Goal: Complete application form: Complete application form

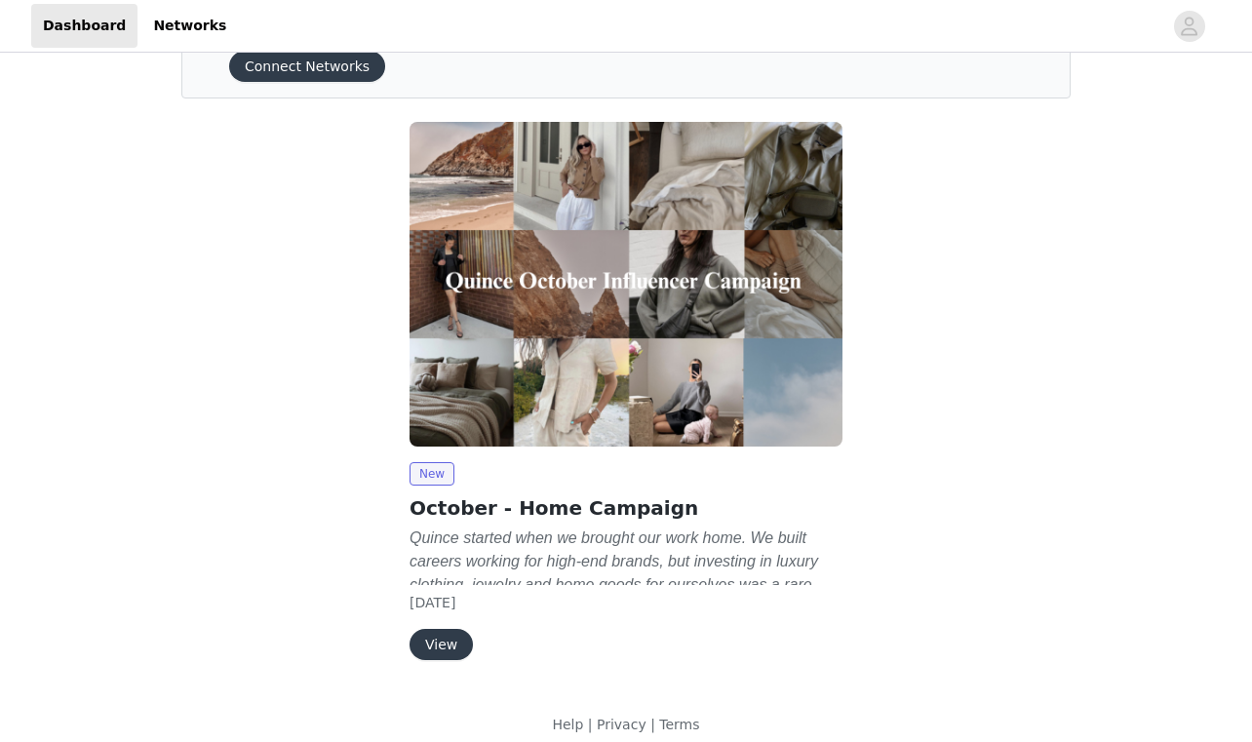
scroll to position [113, 0]
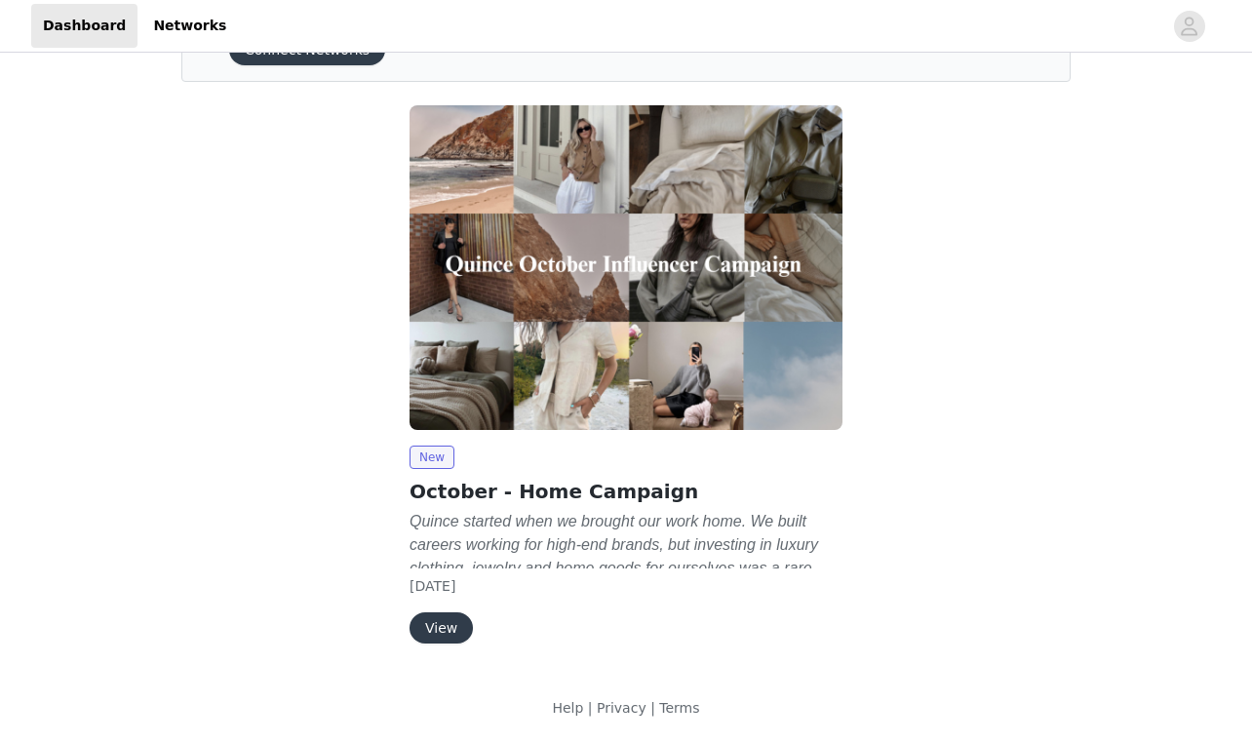
click at [442, 629] on button "View" at bounding box center [440, 627] width 63 height 31
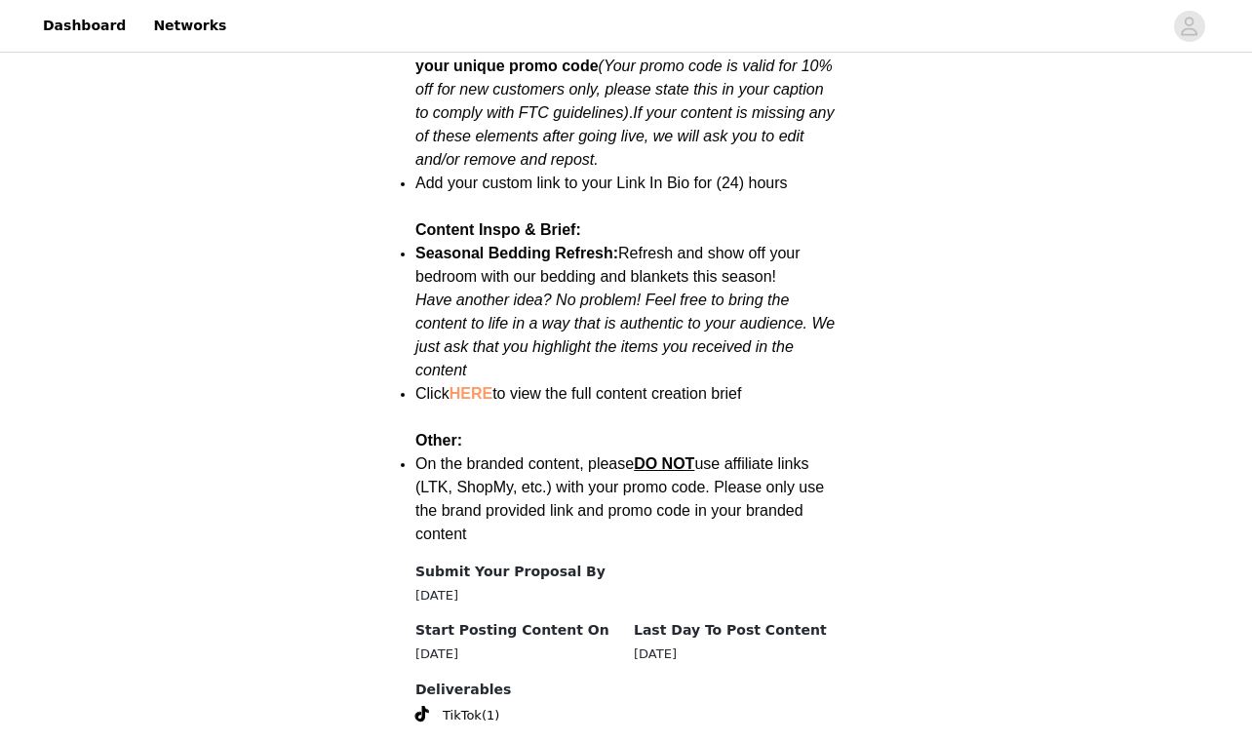
scroll to position [2450, 0]
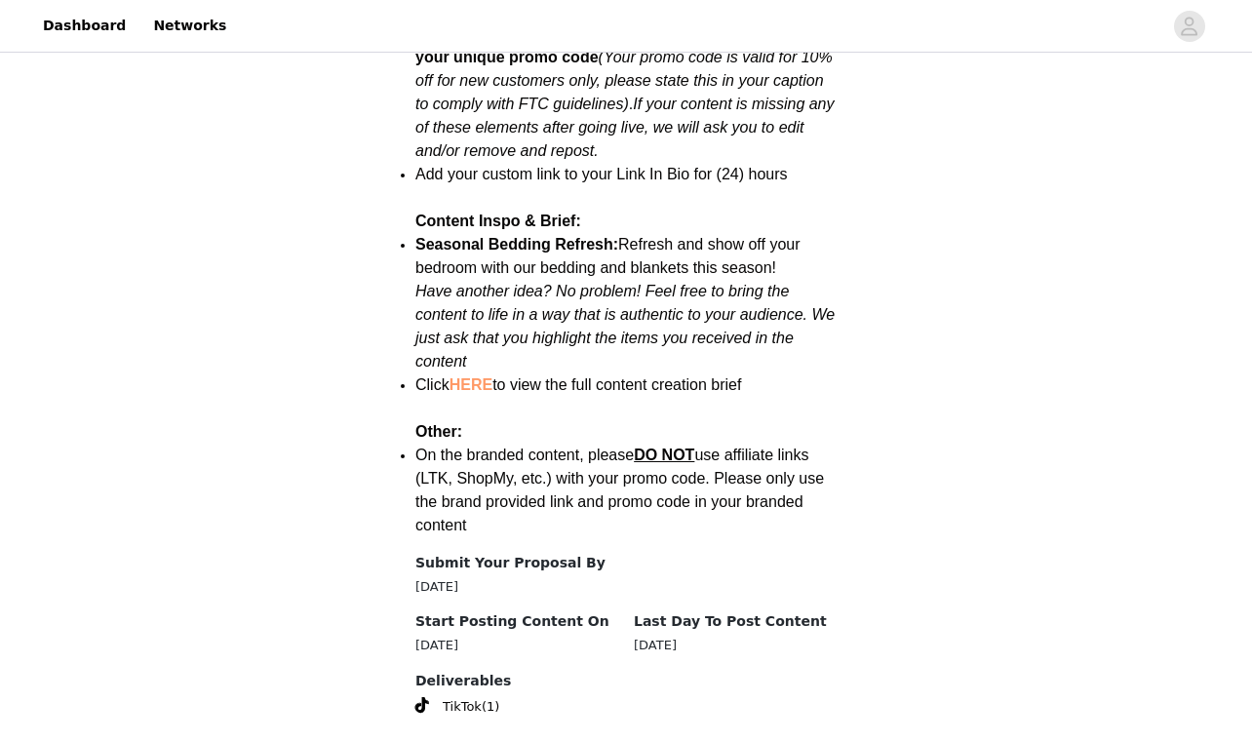
click at [470, 376] on link "HERE" at bounding box center [470, 384] width 43 height 17
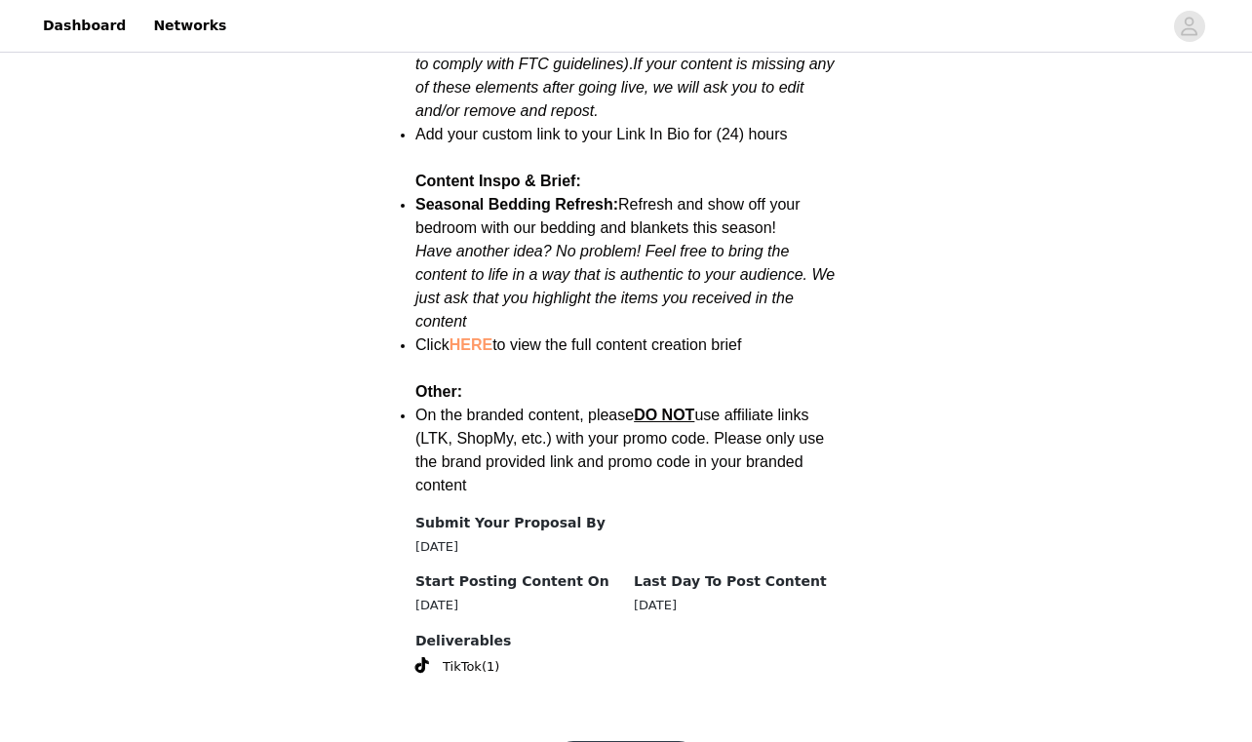
scroll to position [2514, 0]
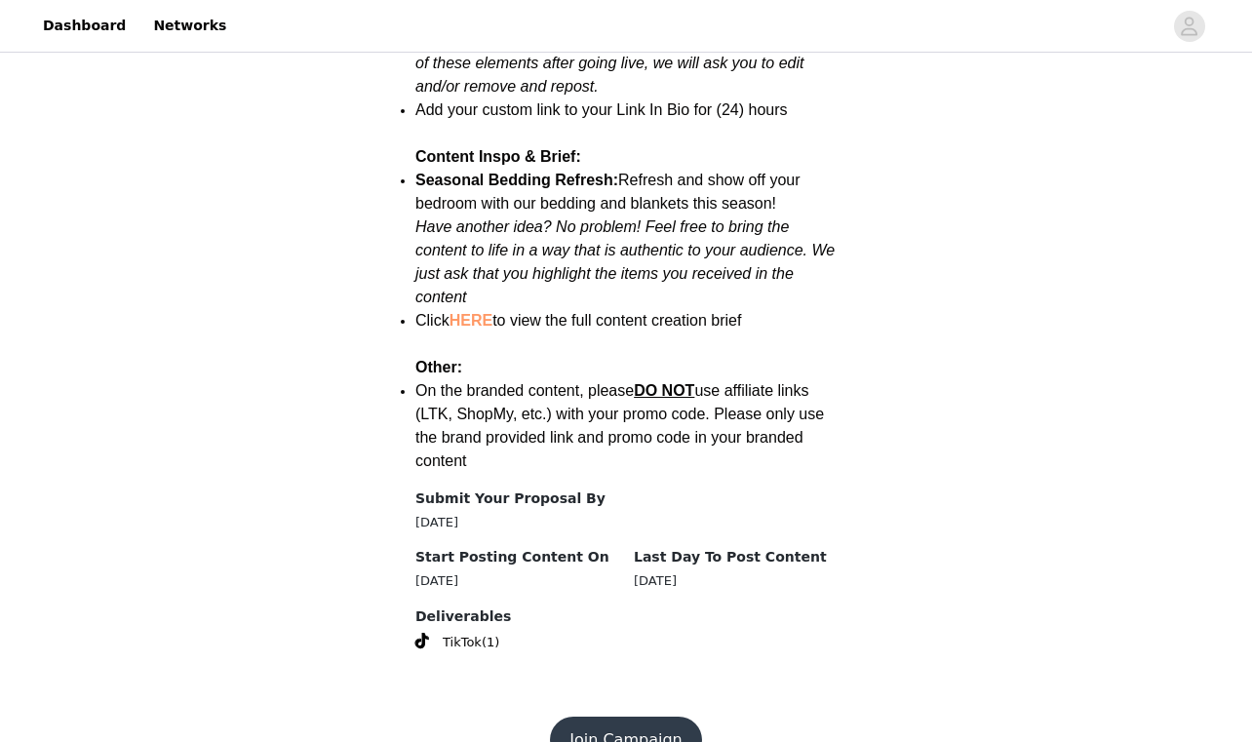
click at [595, 716] on button "Join Campaign" at bounding box center [625, 739] width 151 height 47
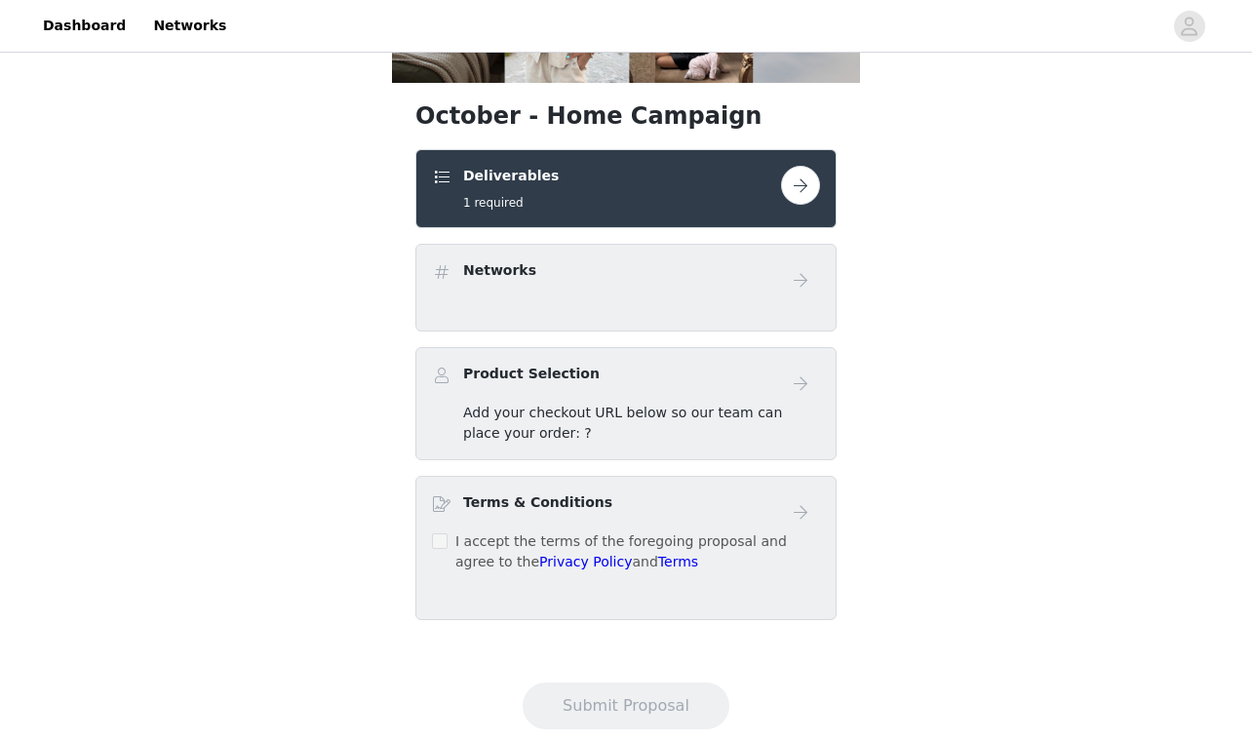
scroll to position [329, 0]
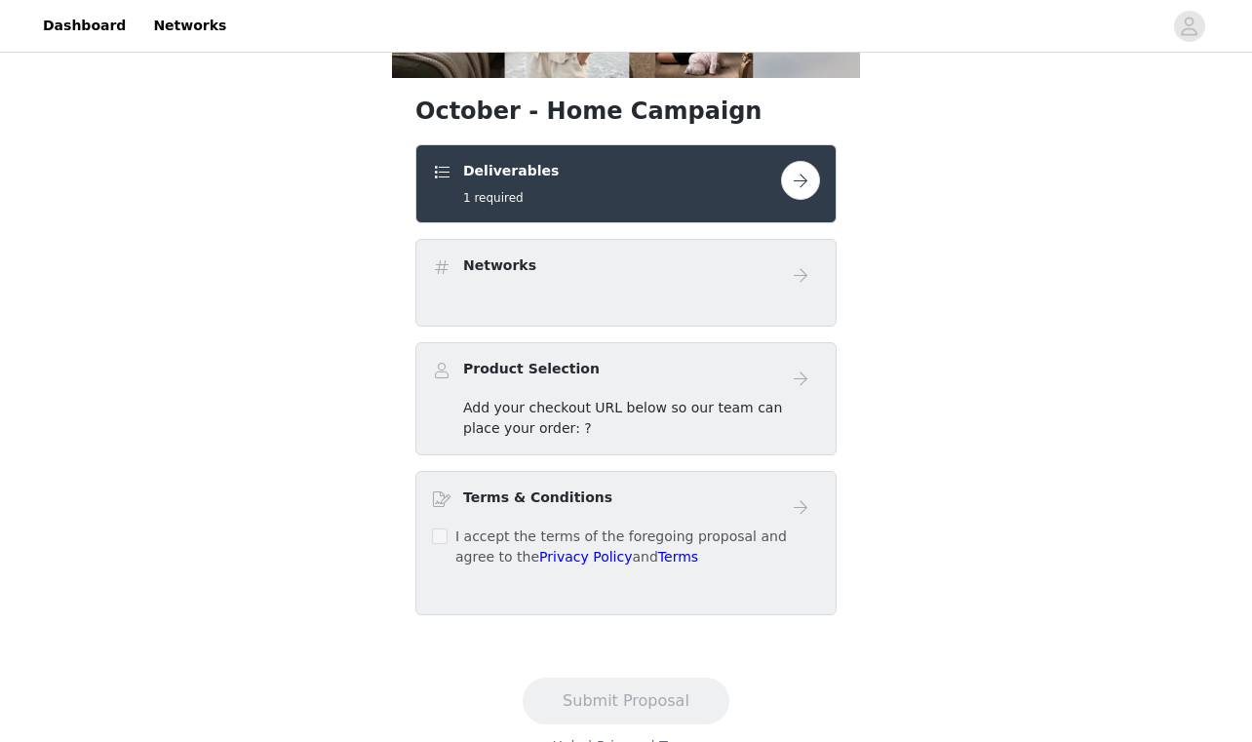
click at [806, 175] on button "button" at bounding box center [800, 180] width 39 height 39
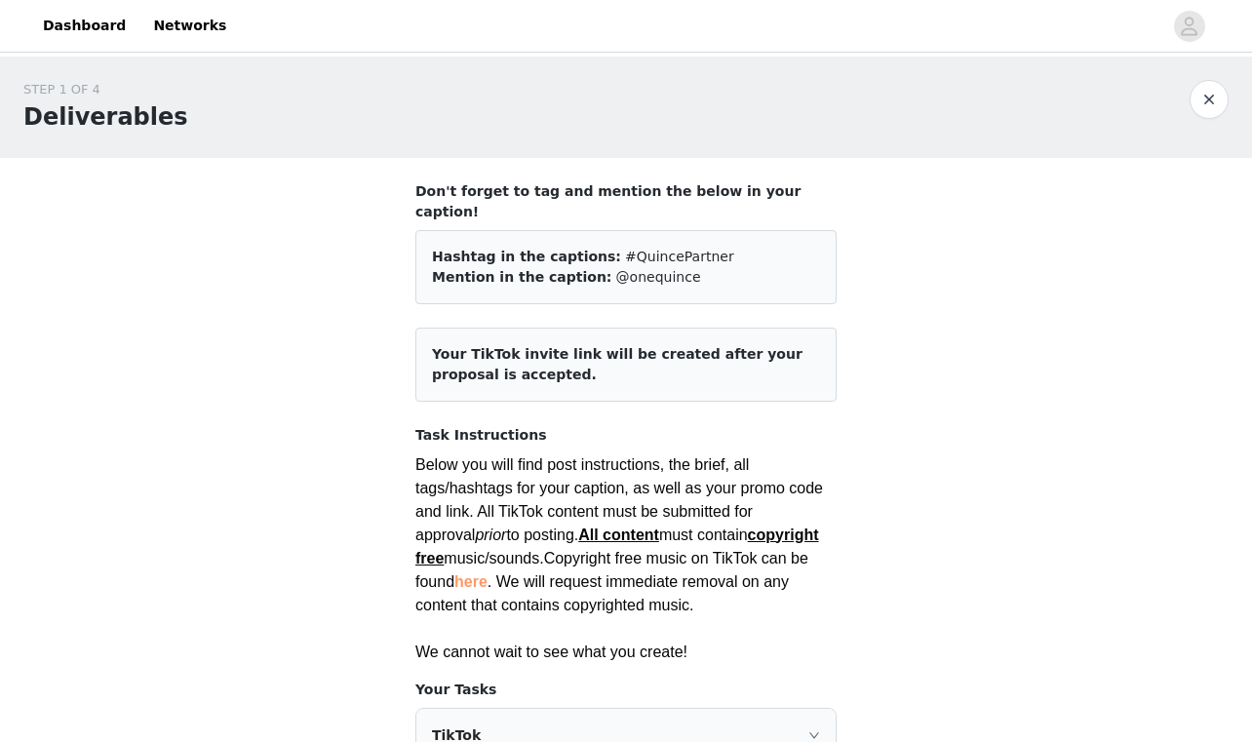
click at [1213, 99] on button "button" at bounding box center [1208, 99] width 39 height 39
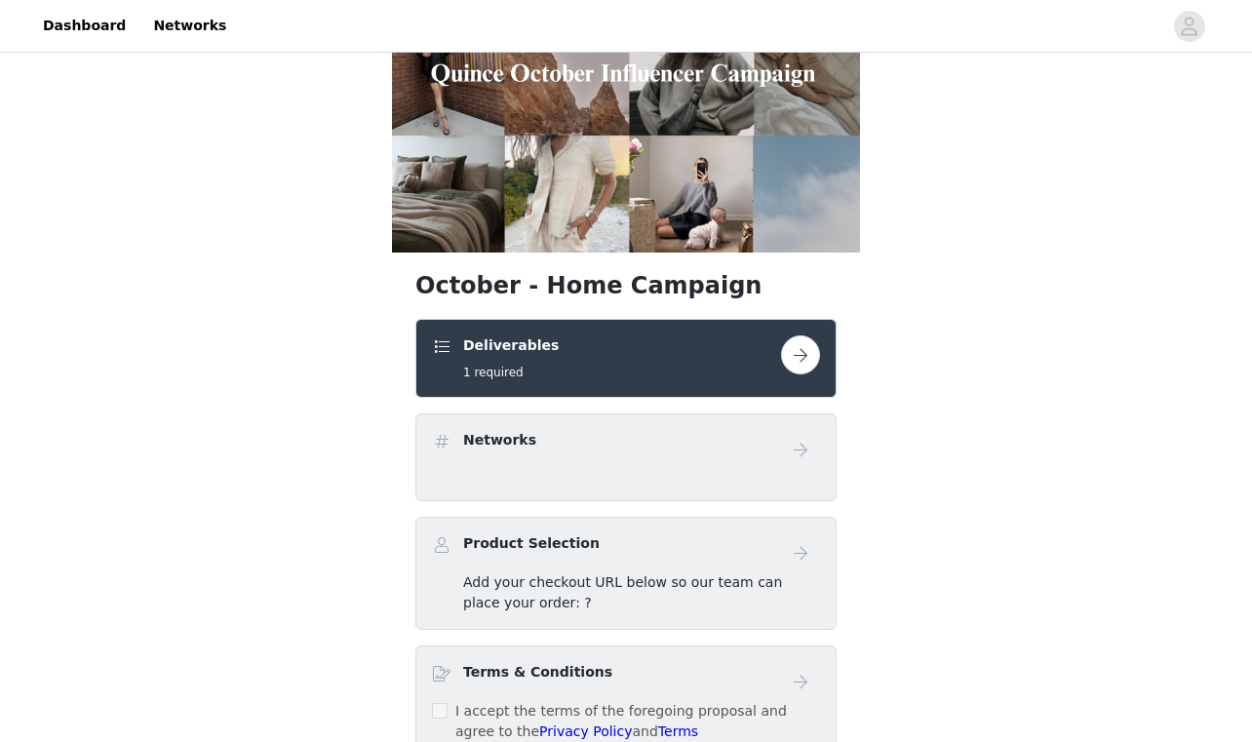
scroll to position [156, 0]
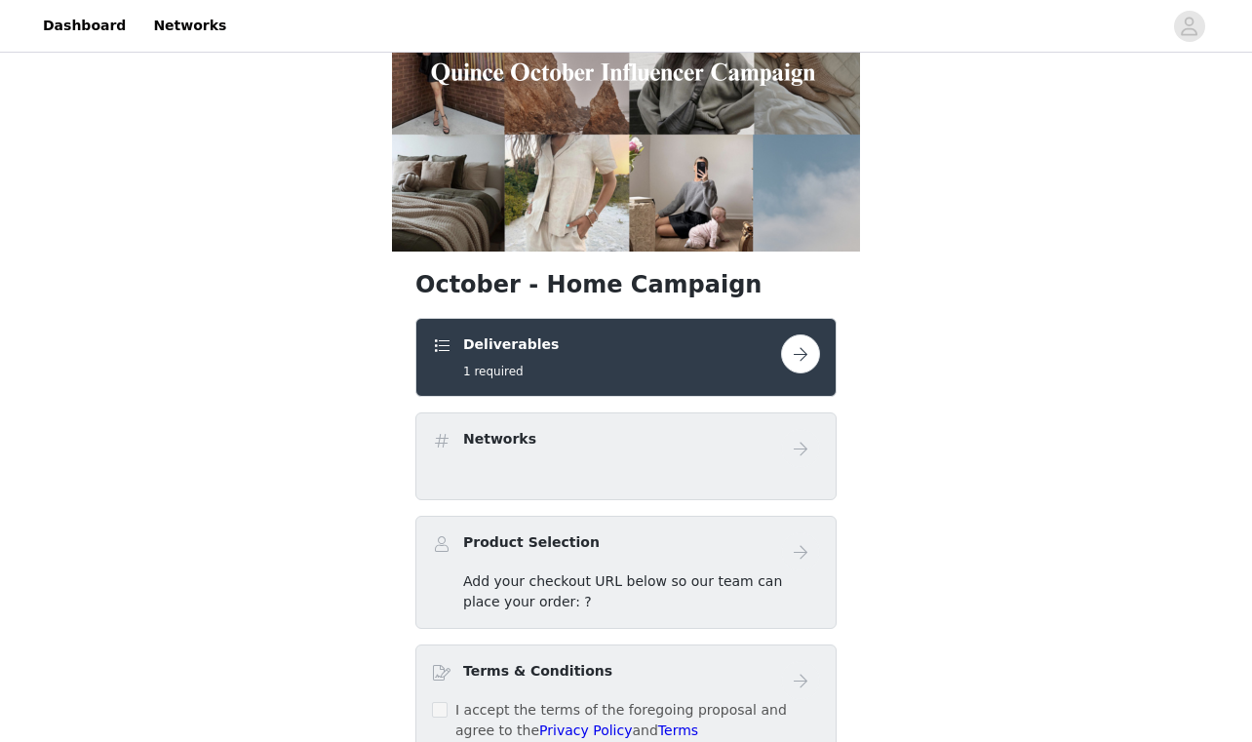
click at [800, 350] on button "button" at bounding box center [800, 353] width 39 height 39
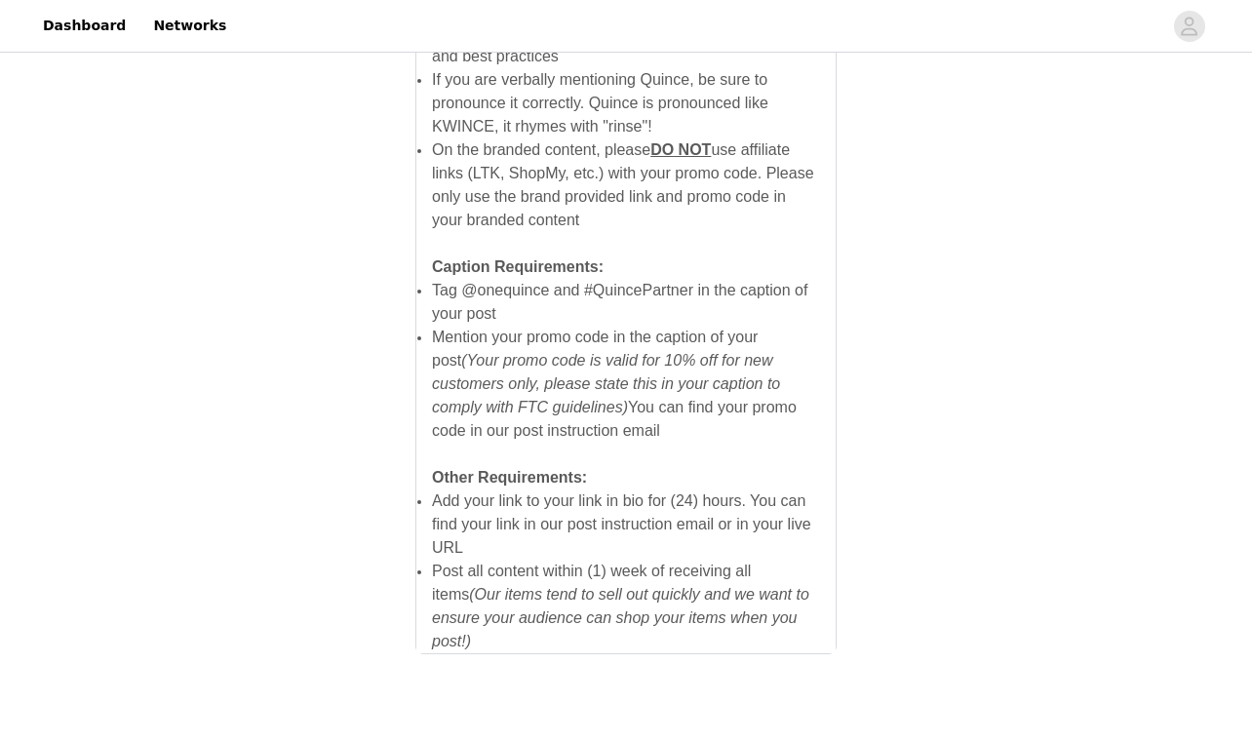
scroll to position [1356, 0]
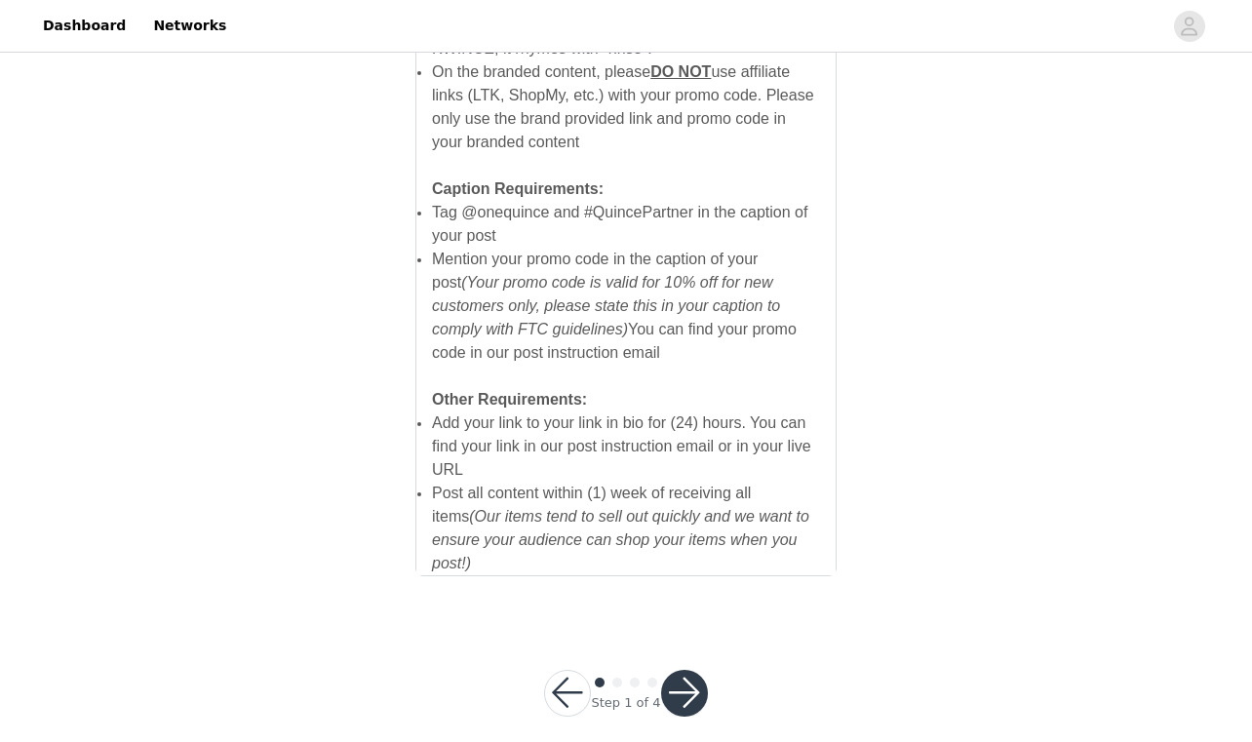
click at [683, 670] on button "button" at bounding box center [684, 693] width 47 height 47
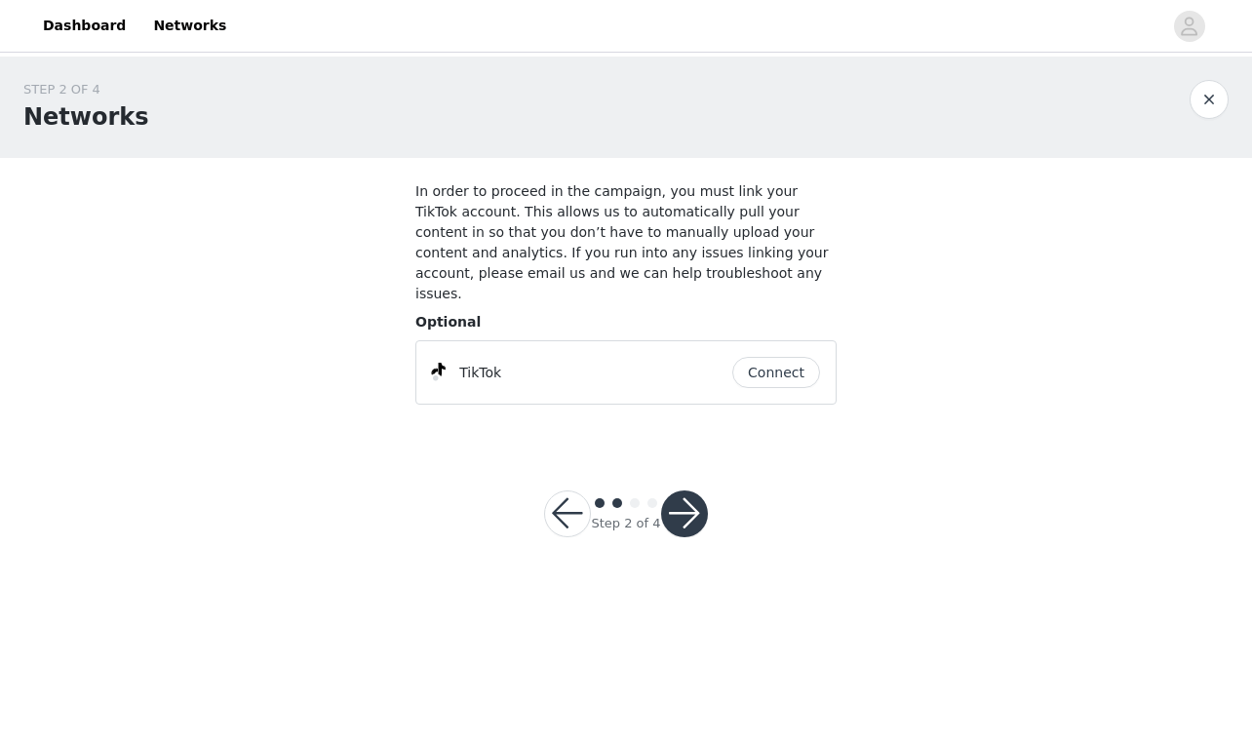
click at [777, 357] on button "Connect" at bounding box center [776, 372] width 88 height 31
click at [679, 499] on button "button" at bounding box center [684, 513] width 47 height 47
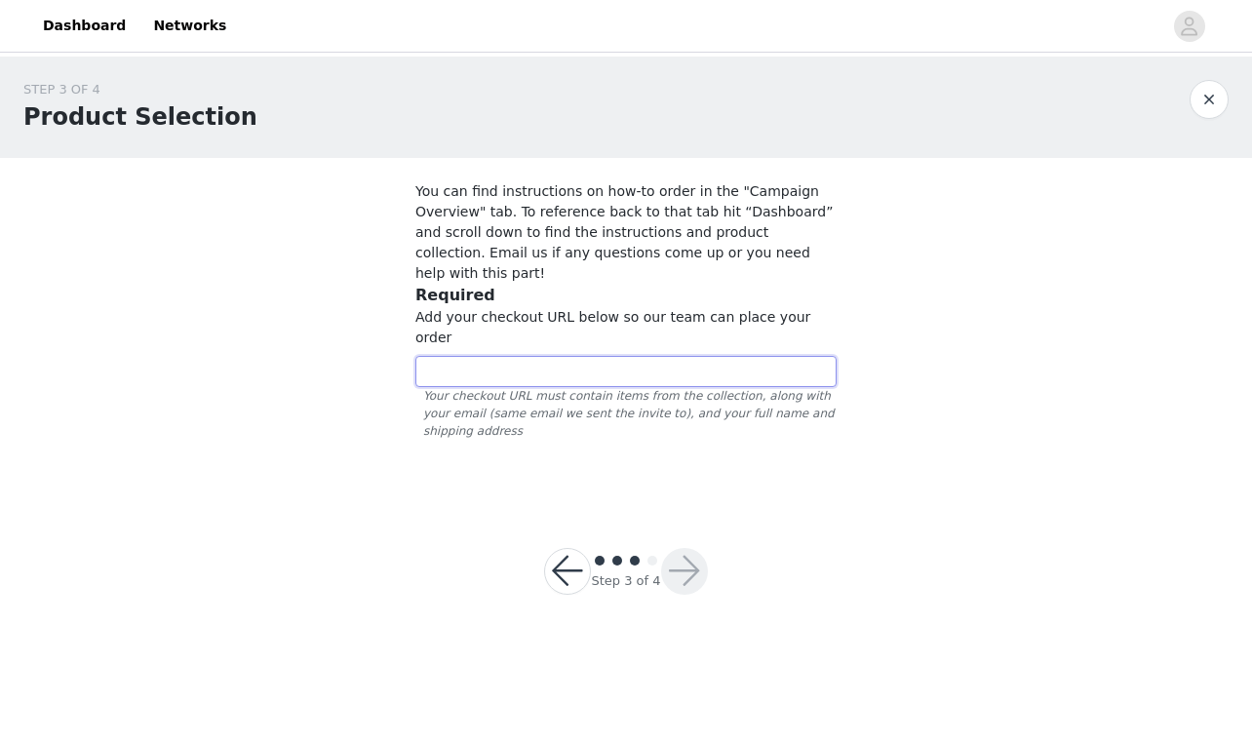
click at [648, 356] on input "text" at bounding box center [625, 371] width 421 height 31
click at [105, 23] on link "Dashboard" at bounding box center [84, 26] width 106 height 44
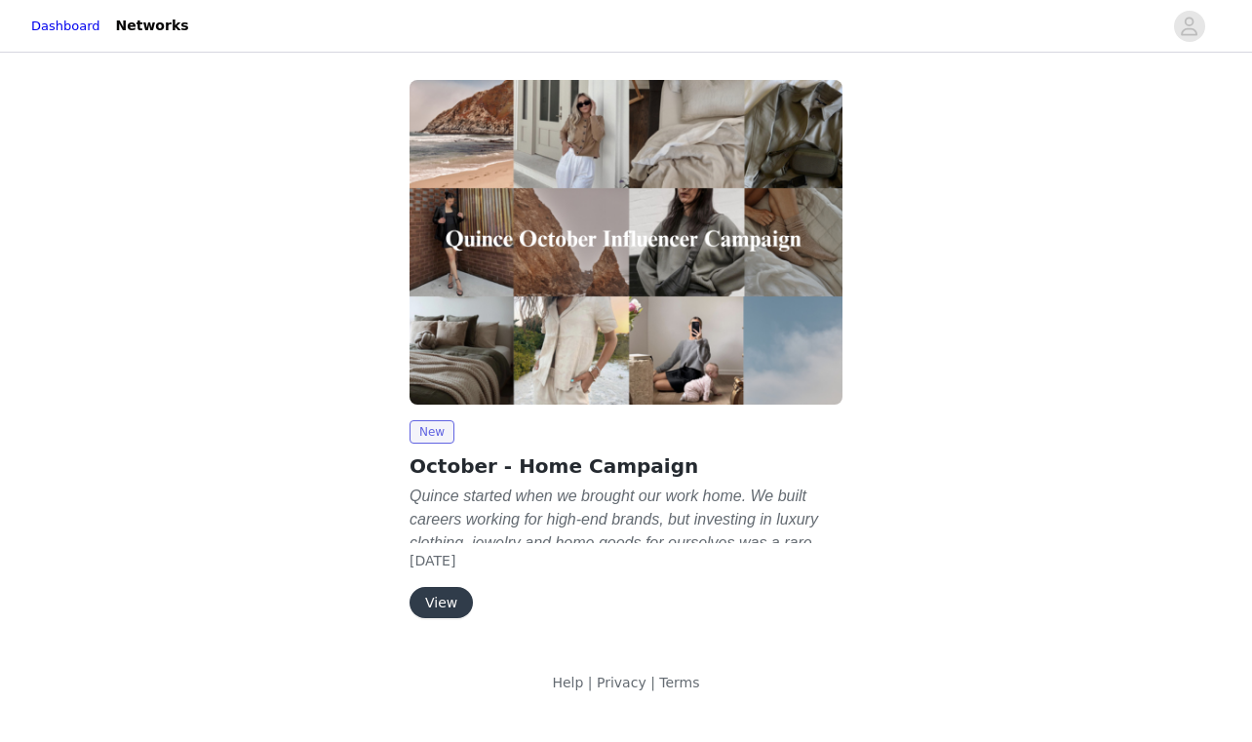
click at [440, 600] on button "View" at bounding box center [440, 602] width 63 height 31
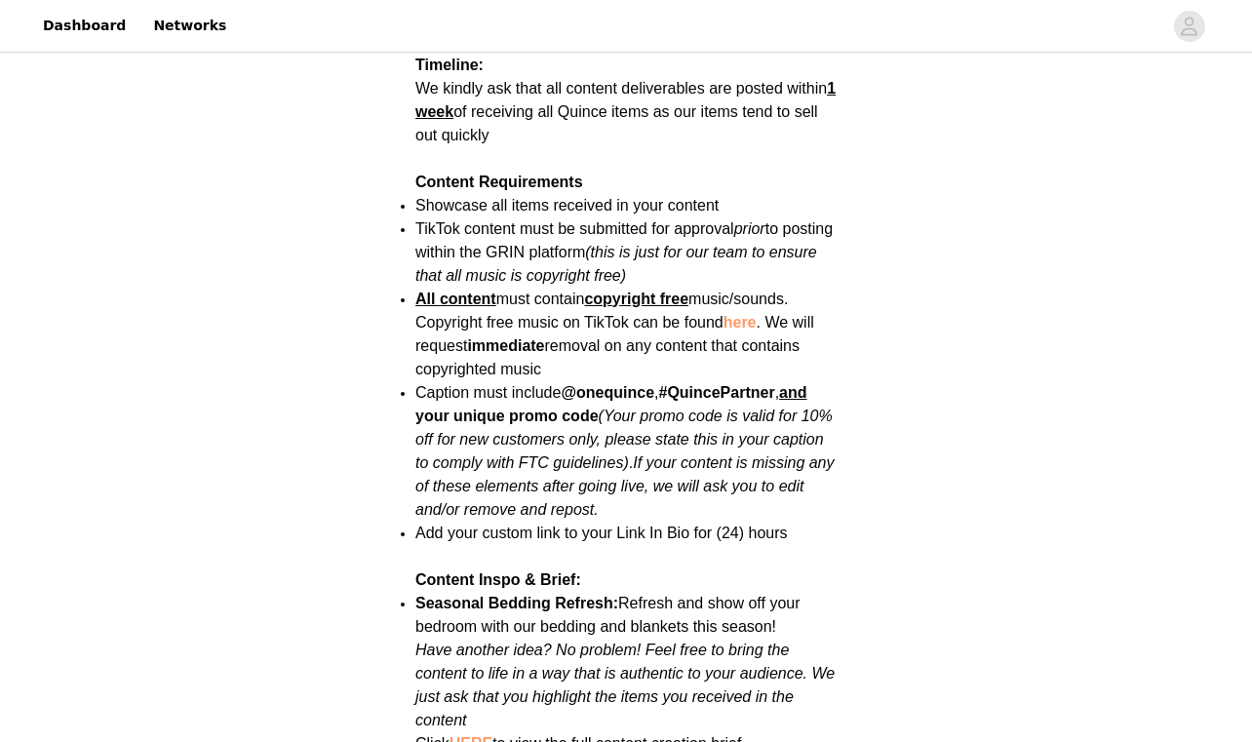
scroll to position [2514, 0]
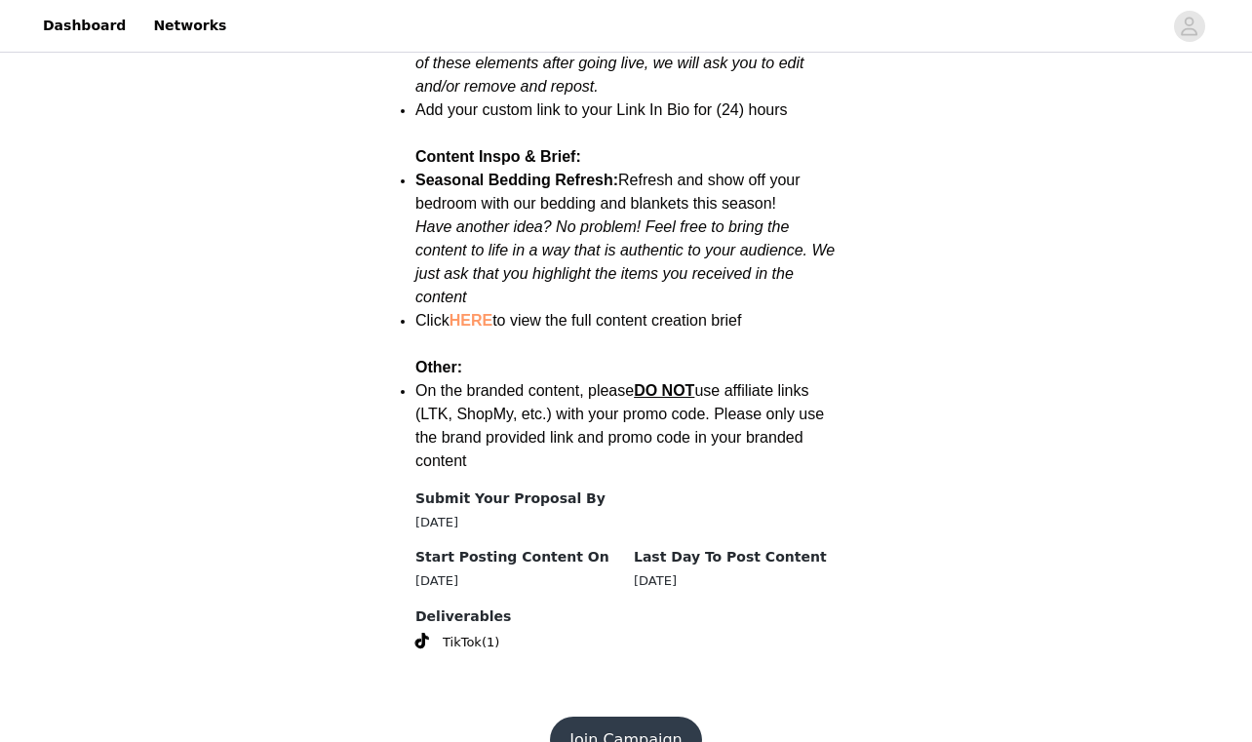
click at [644, 716] on button "Join Campaign" at bounding box center [625, 739] width 151 height 47
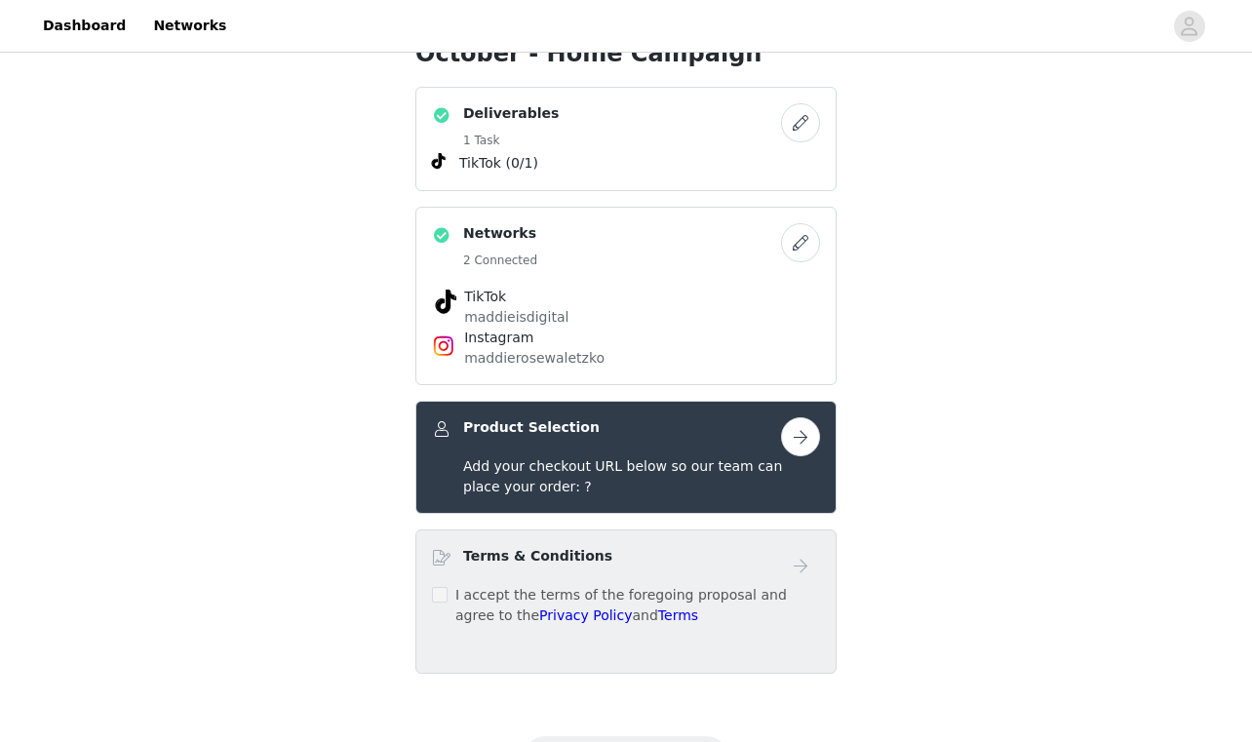
scroll to position [396, 0]
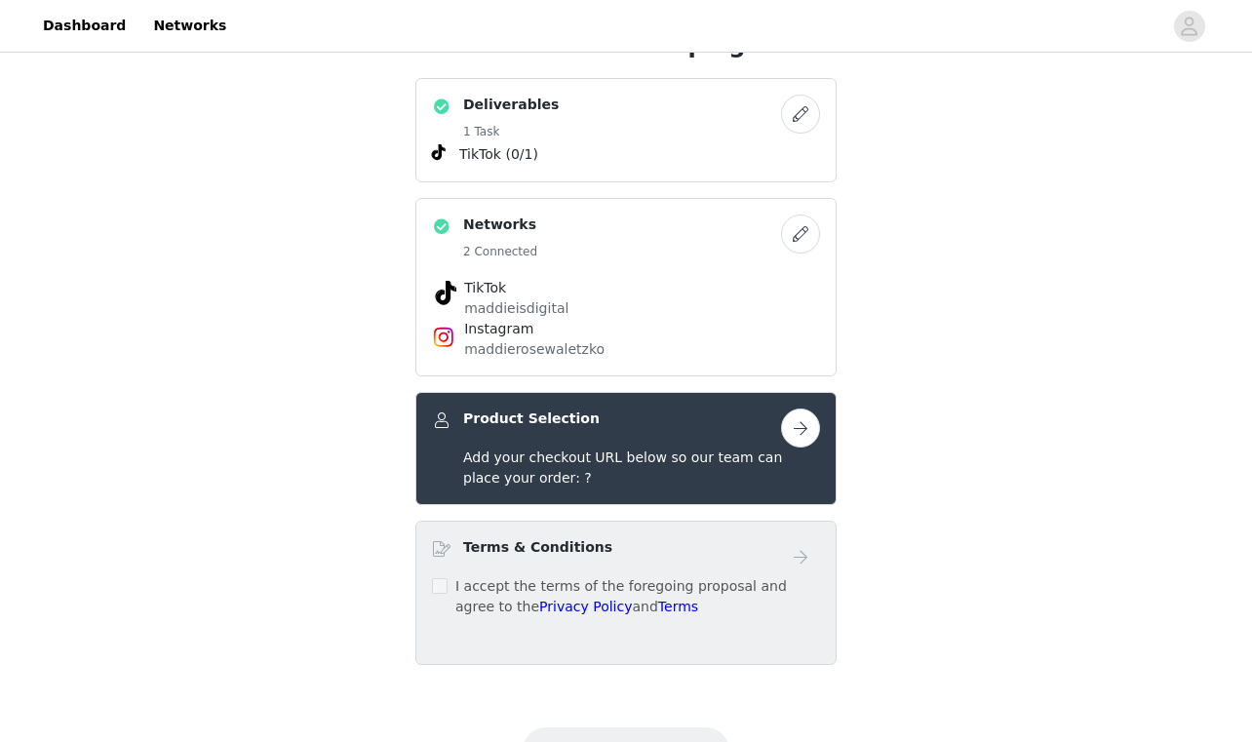
click at [800, 433] on button "button" at bounding box center [800, 427] width 39 height 39
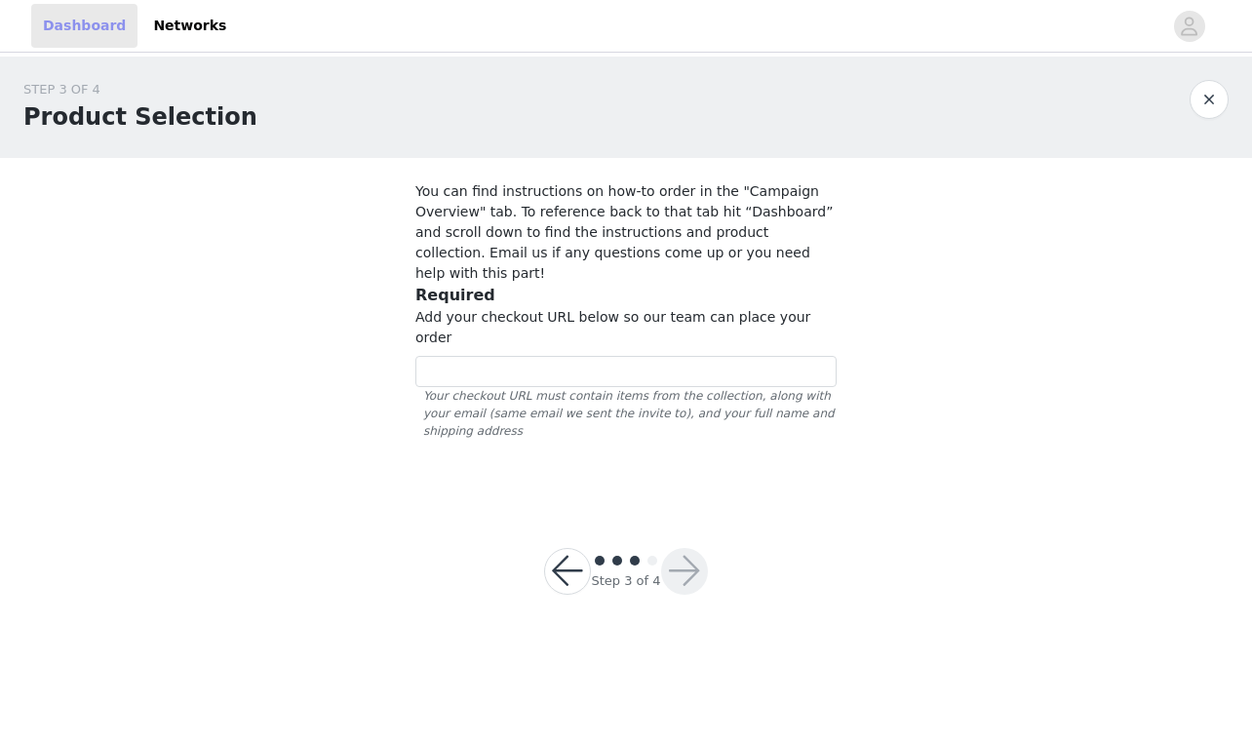
click at [98, 29] on link "Dashboard" at bounding box center [84, 26] width 106 height 44
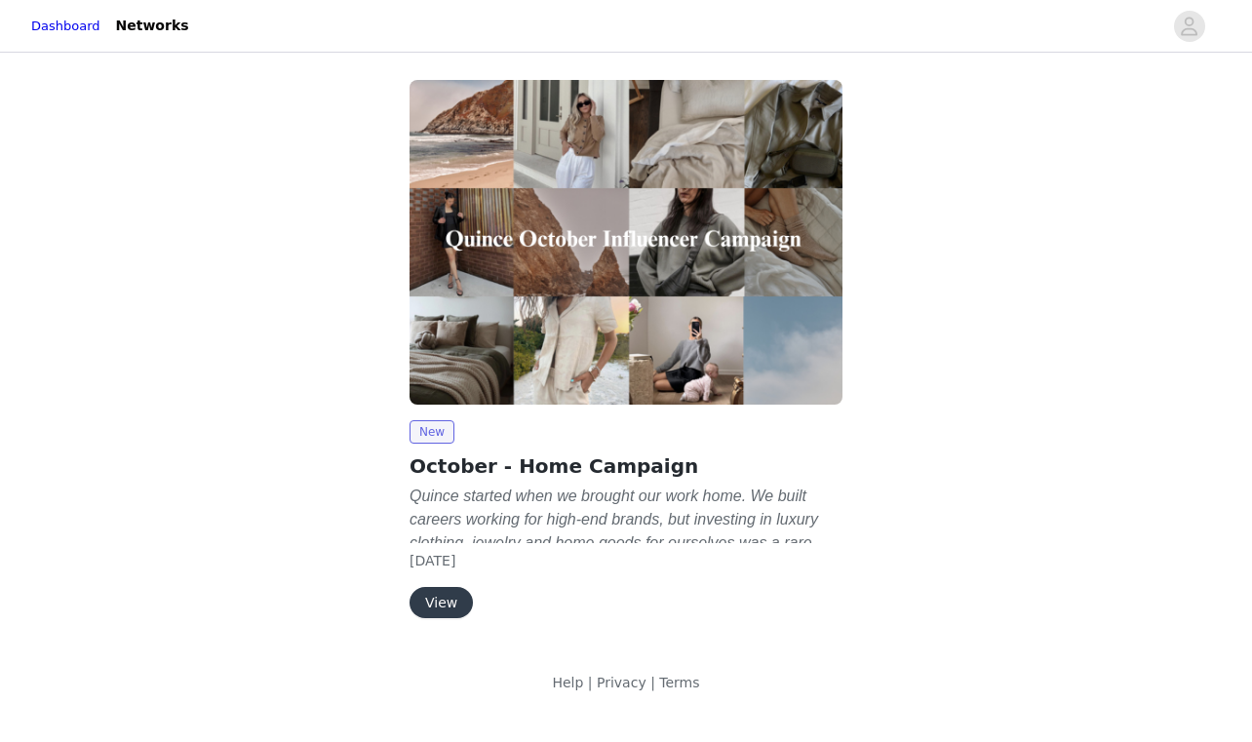
click at [438, 609] on button "View" at bounding box center [440, 602] width 63 height 31
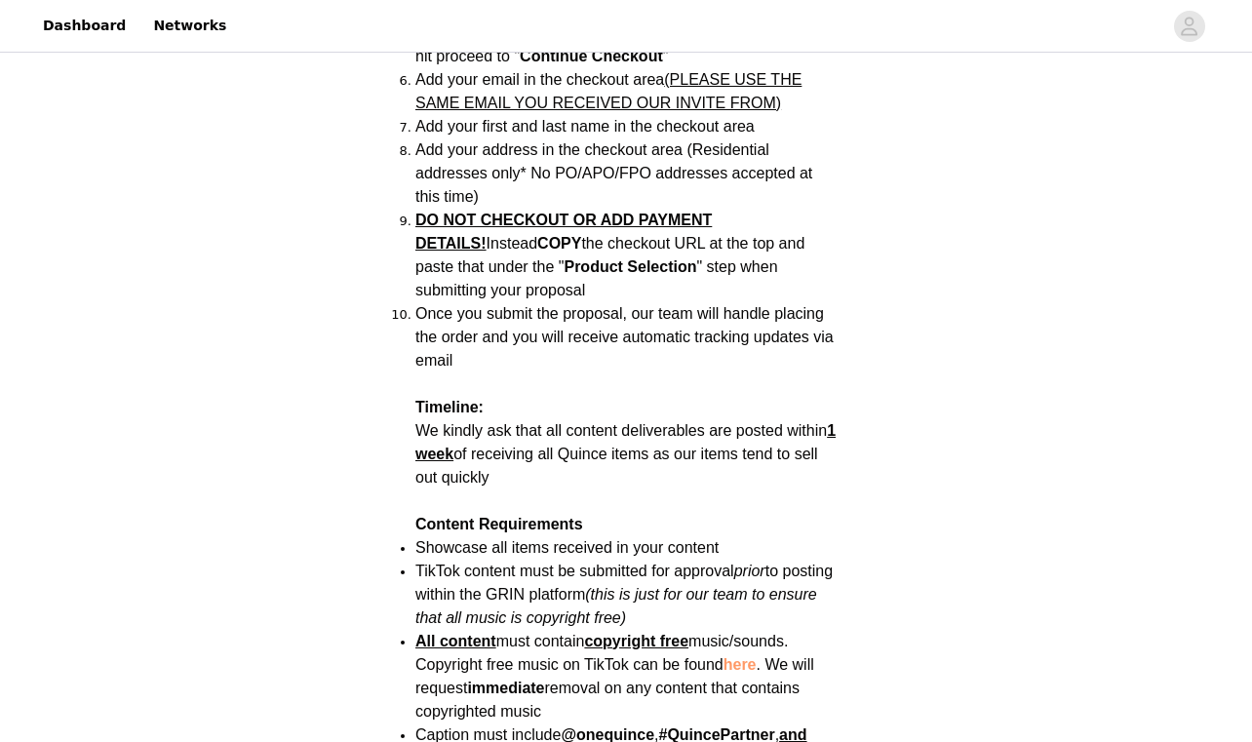
scroll to position [2514, 0]
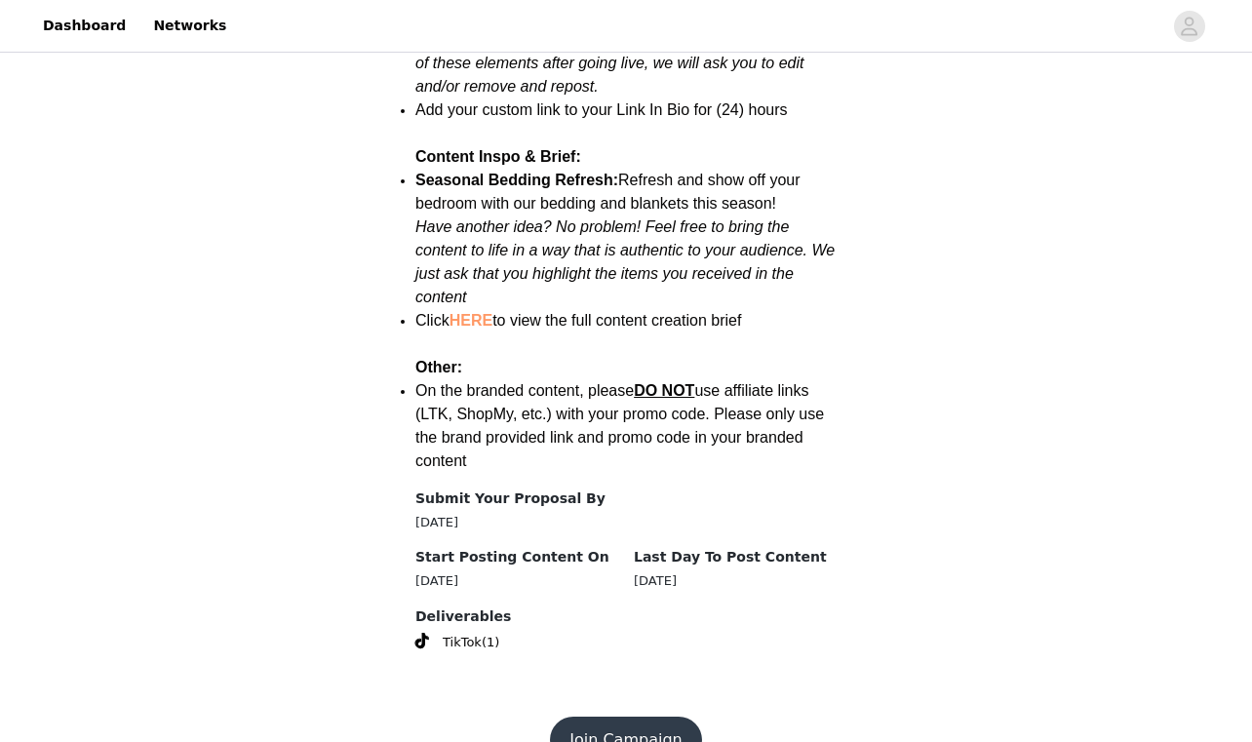
click at [635, 716] on button "Join Campaign" at bounding box center [625, 739] width 151 height 47
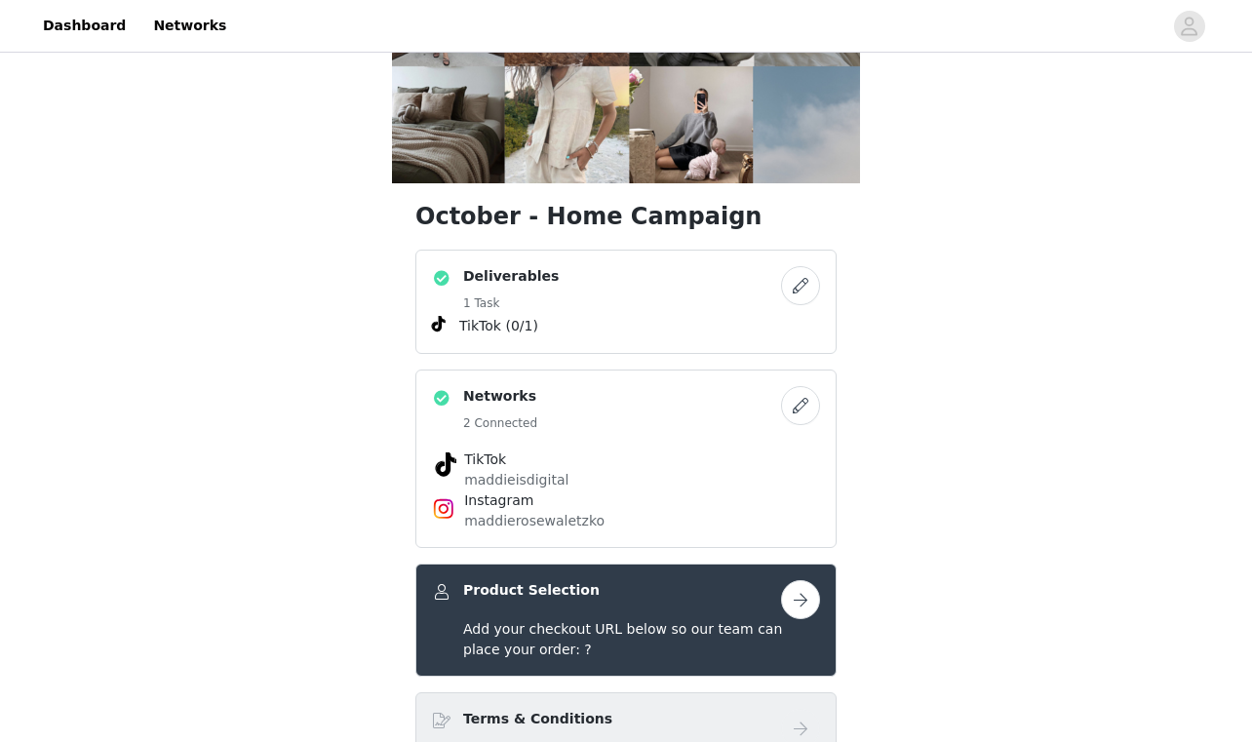
scroll to position [477, 0]
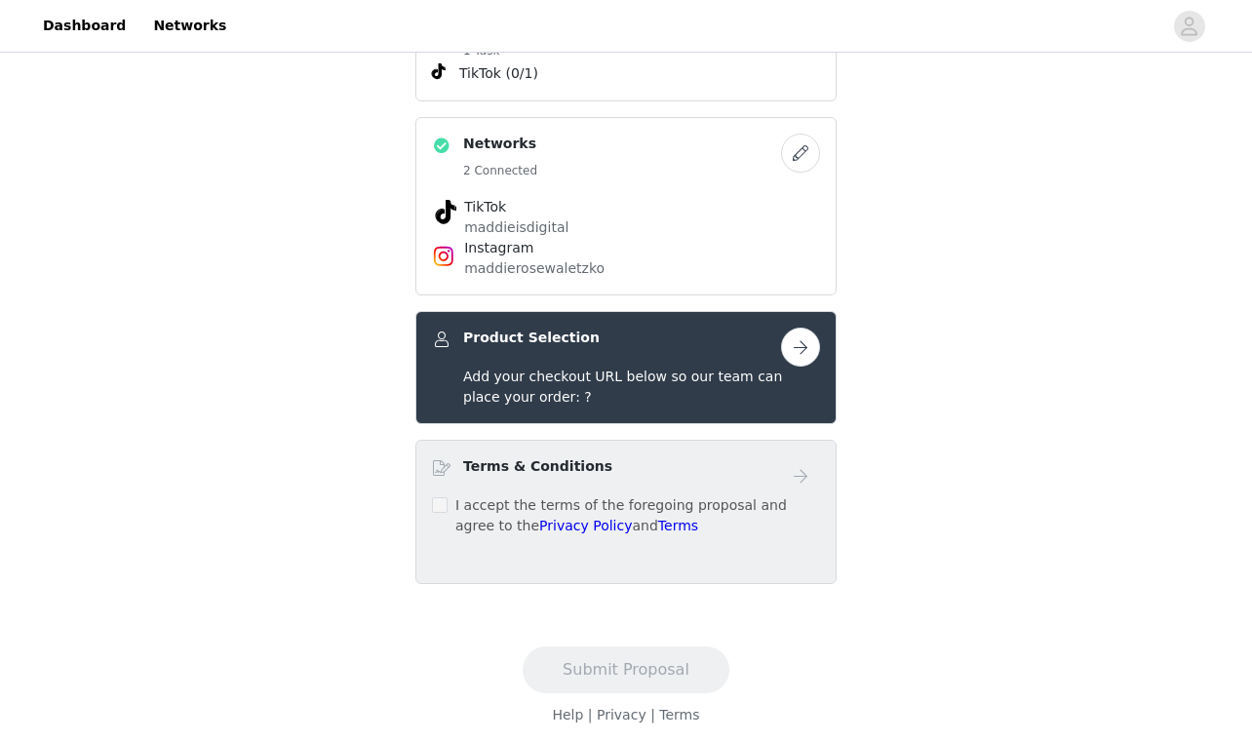
click at [793, 355] on button "button" at bounding box center [800, 347] width 39 height 39
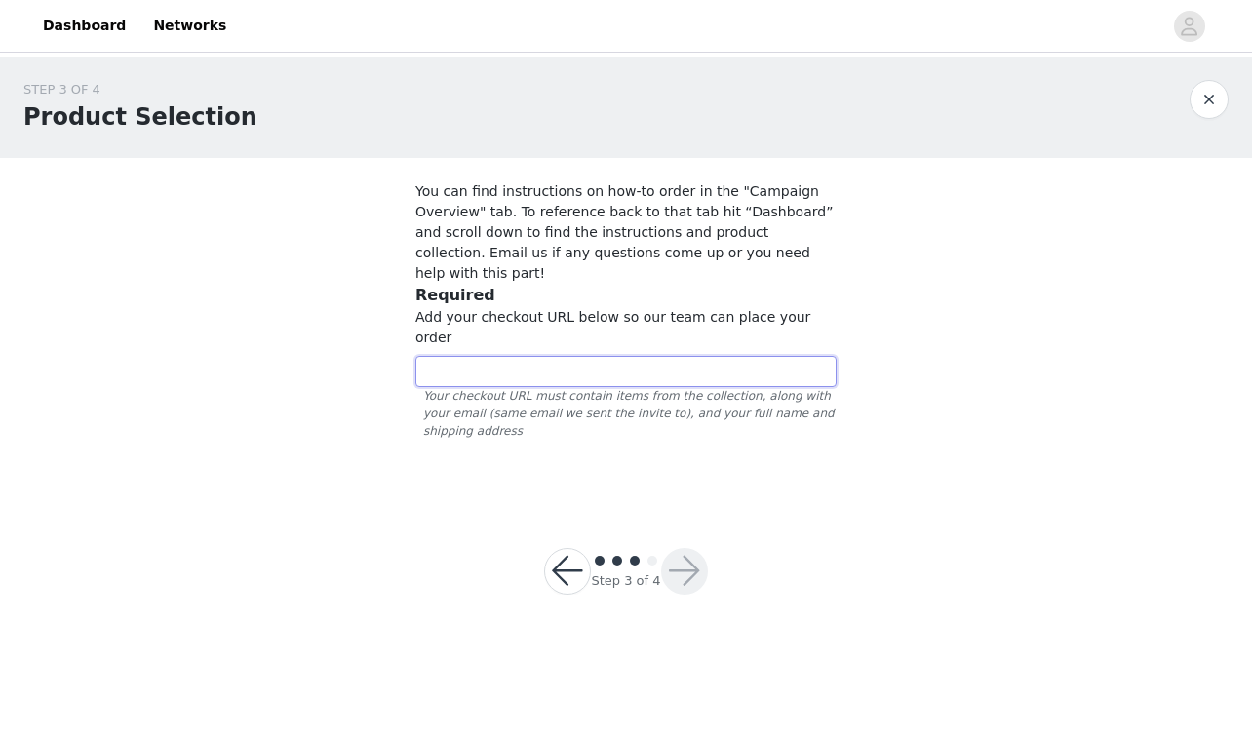
click at [583, 356] on input "text" at bounding box center [625, 371] width 421 height 31
paste input "https://www.quince.com/checkout?checkoutId=6bf09b76-bf30-4739-b95c-4a6931c0438c…"
type input "https://www.quince.com/checkout?checkoutId=6bf09b76-bf30-4739-b95c-4a6931c0438c…"
click at [678, 548] on button "button" at bounding box center [684, 571] width 47 height 47
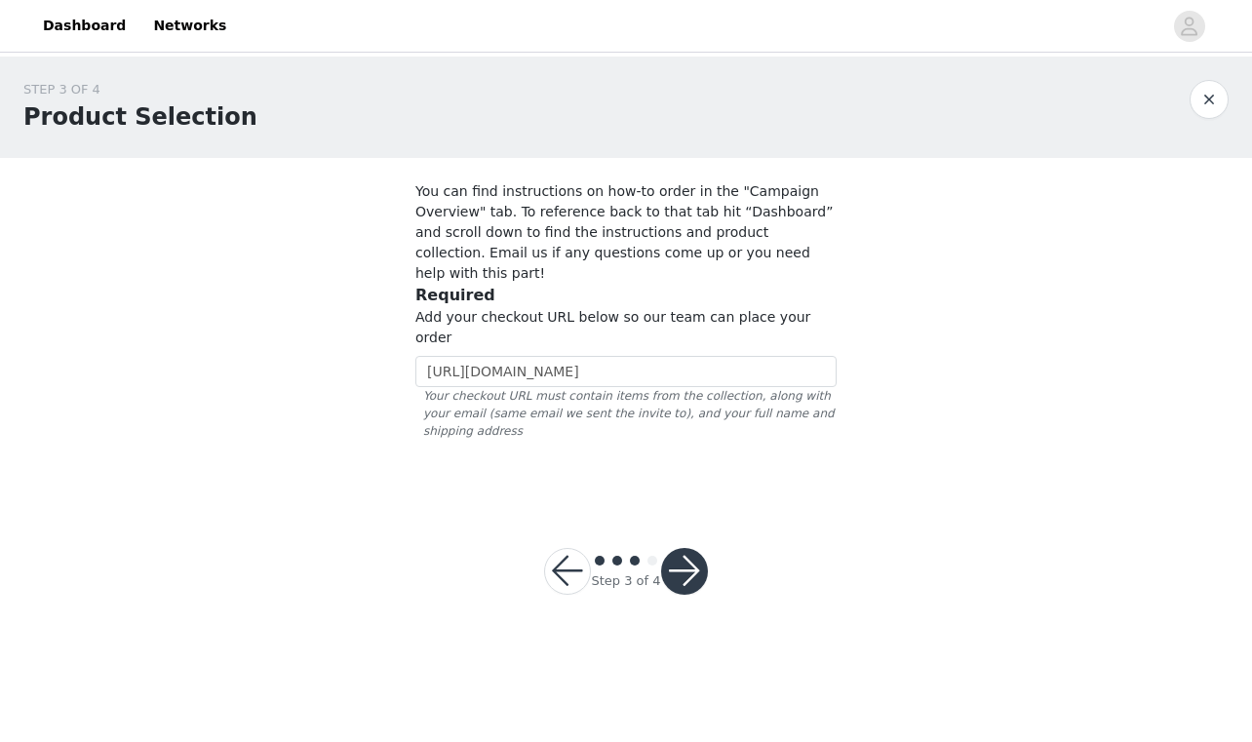
scroll to position [0, 0]
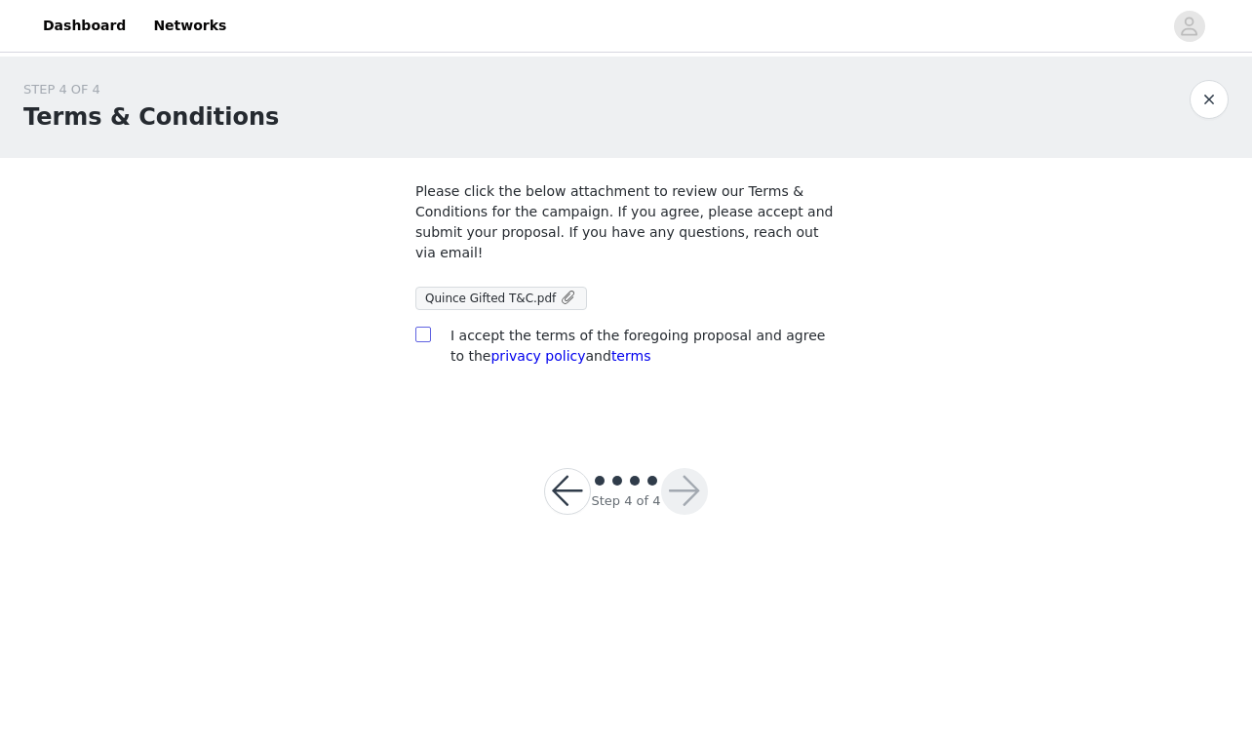
click at [417, 330] on input "checkbox" at bounding box center [422, 334] width 14 height 14
checkbox input "true"
click at [689, 498] on button "button" at bounding box center [684, 491] width 47 height 47
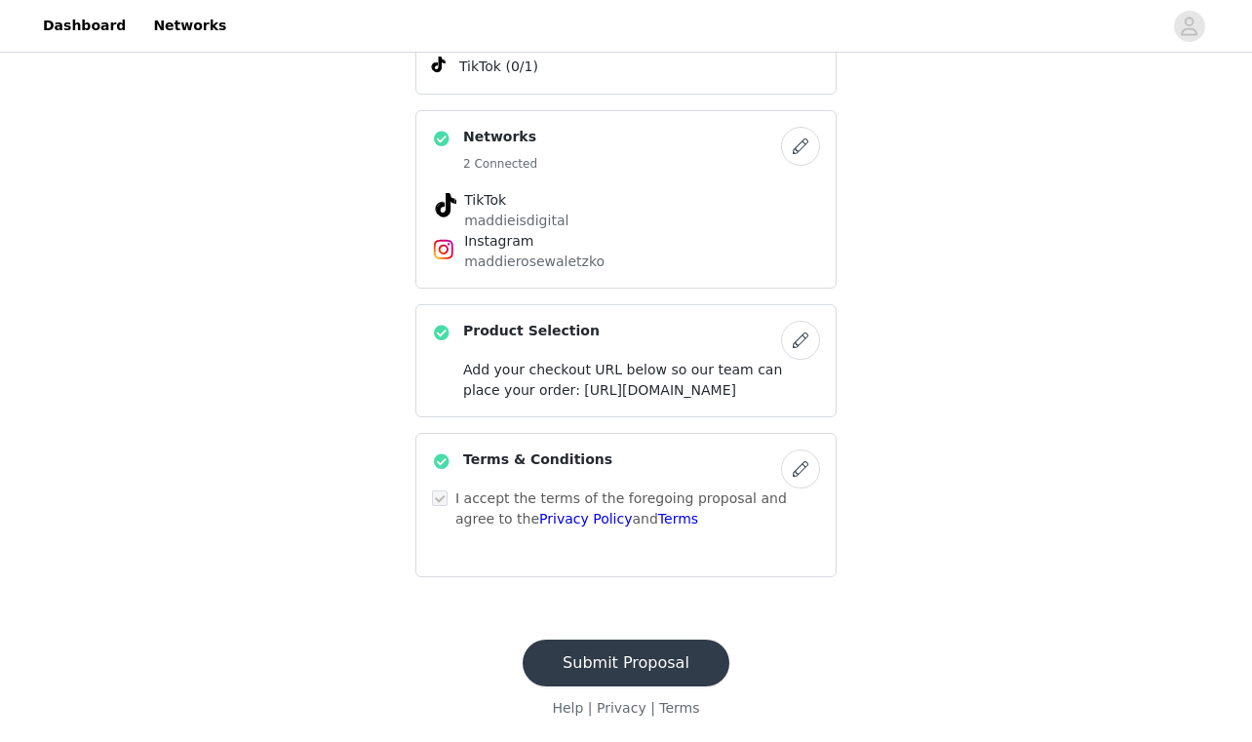
scroll to position [545, 0]
click at [622, 659] on button "Submit Proposal" at bounding box center [626, 662] width 207 height 47
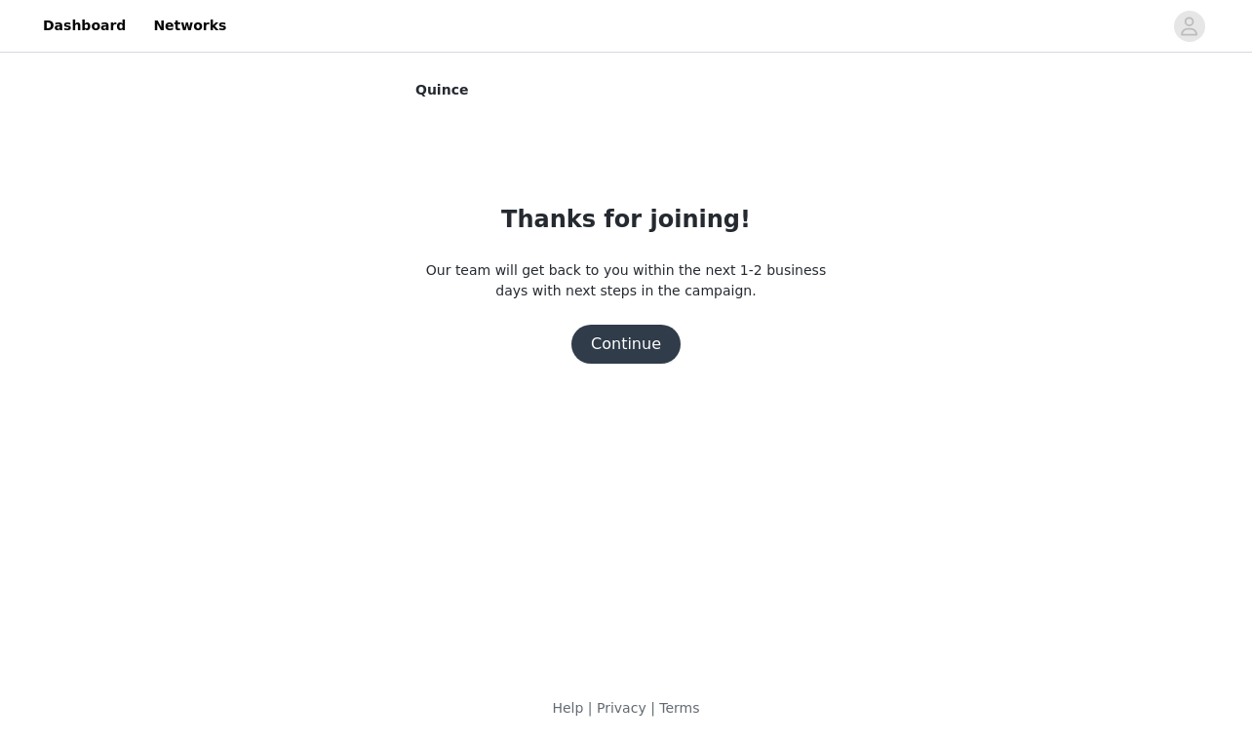
click at [625, 335] on button "Continue" at bounding box center [625, 344] width 109 height 39
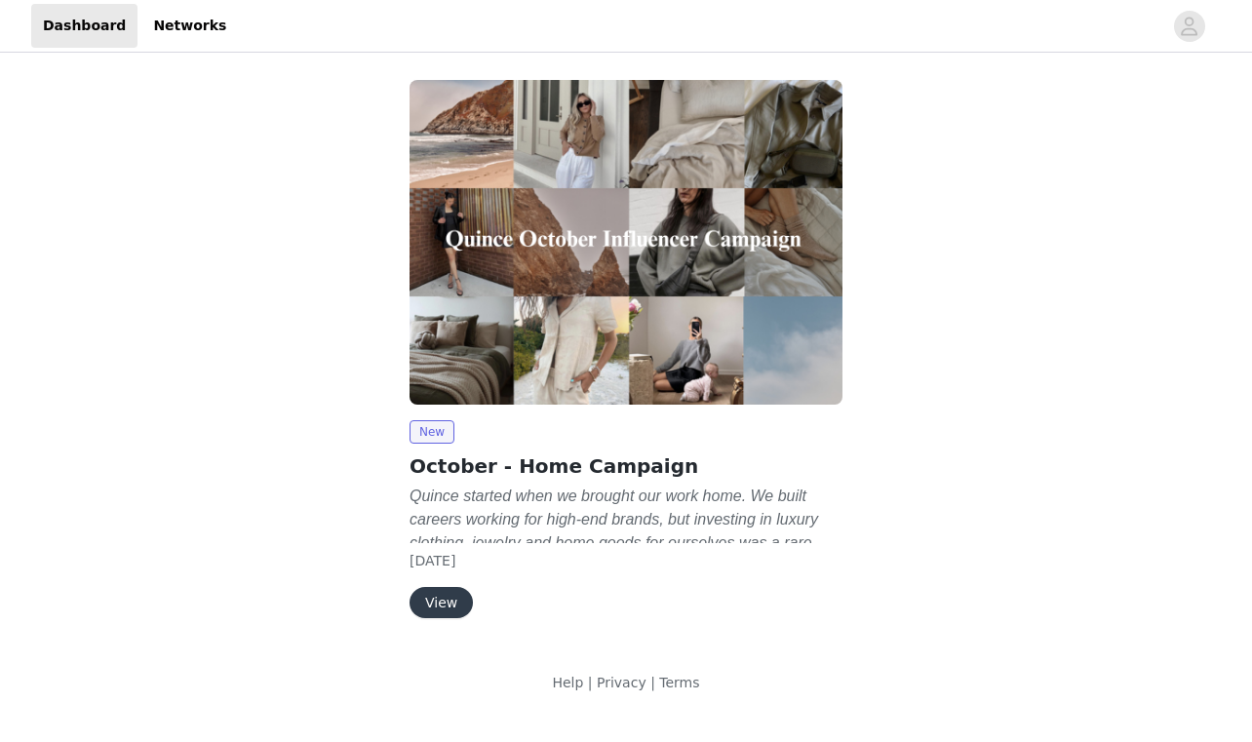
click at [449, 607] on button "View" at bounding box center [440, 602] width 63 height 31
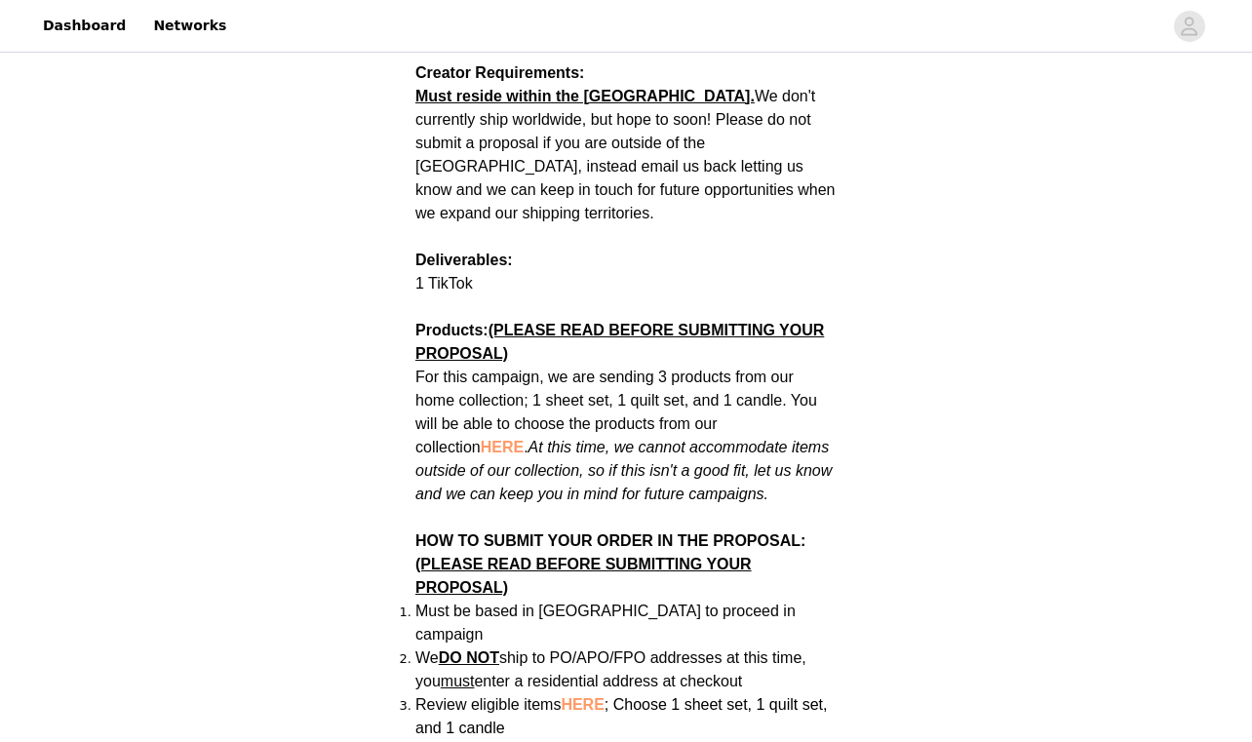
scroll to position [927, 0]
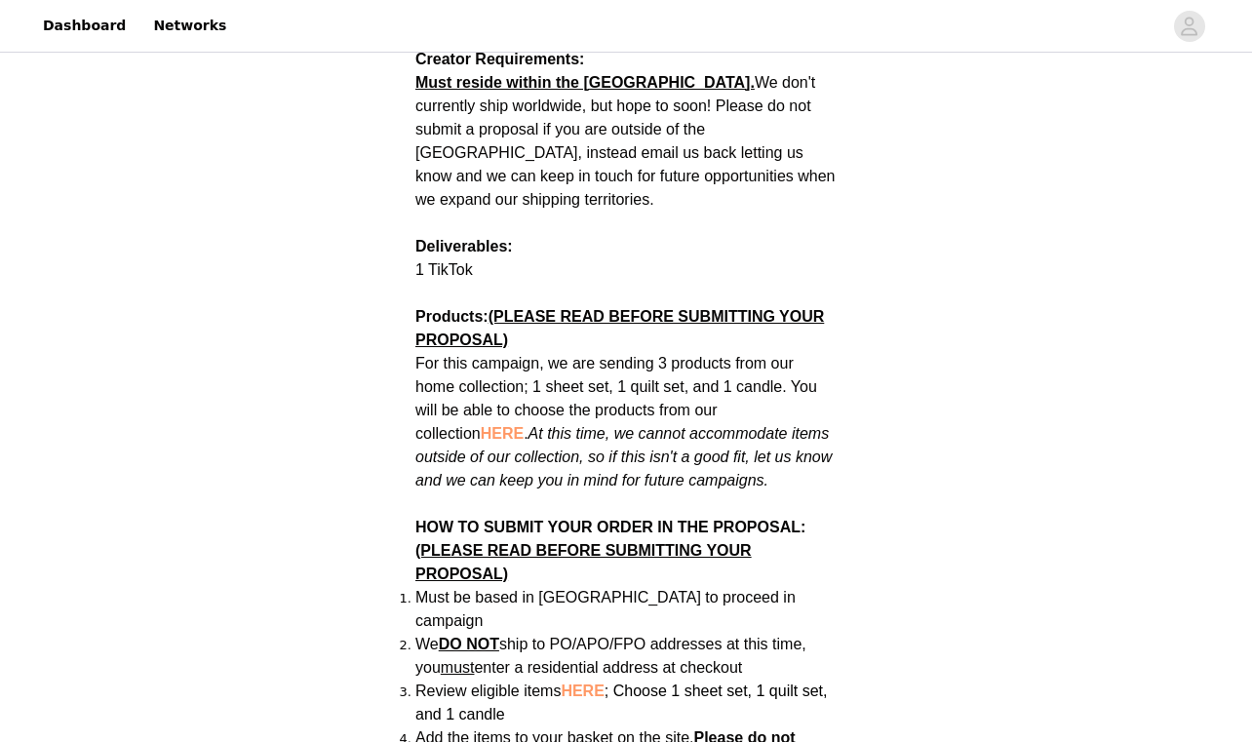
click at [481, 425] on span "HERE" at bounding box center [502, 433] width 43 height 17
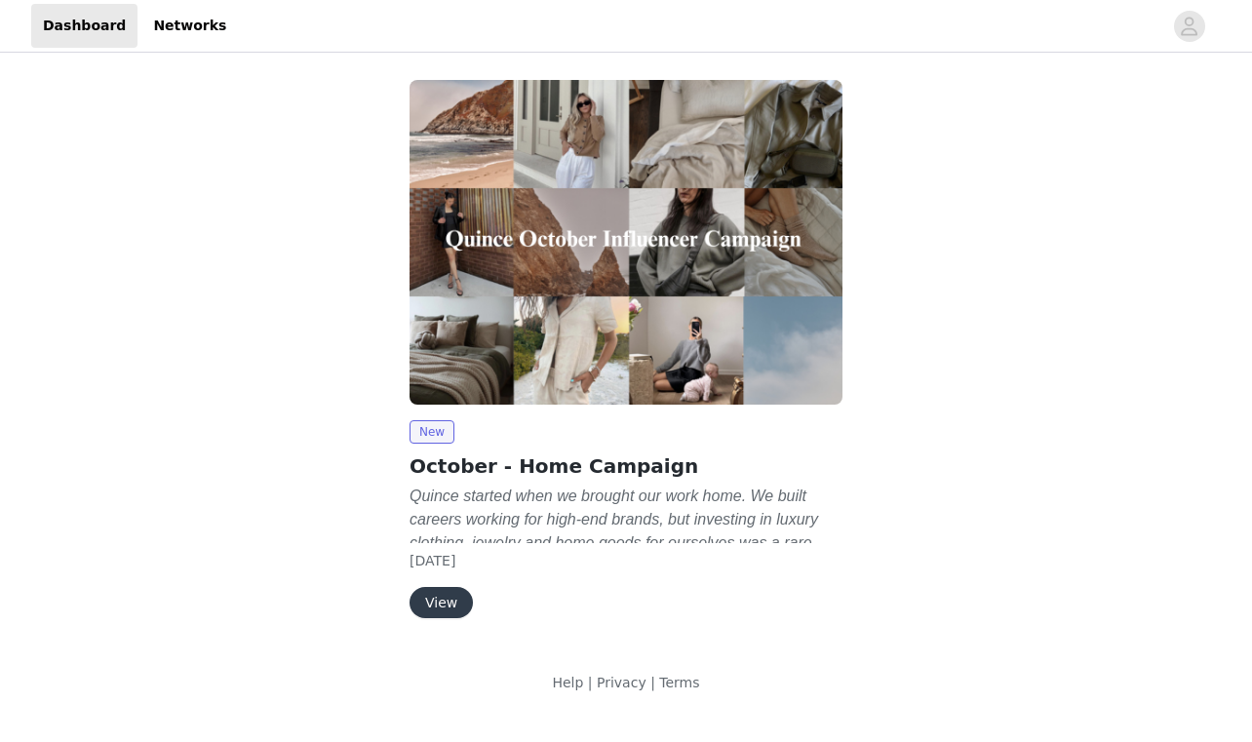
click at [433, 588] on button "View" at bounding box center [440, 602] width 63 height 31
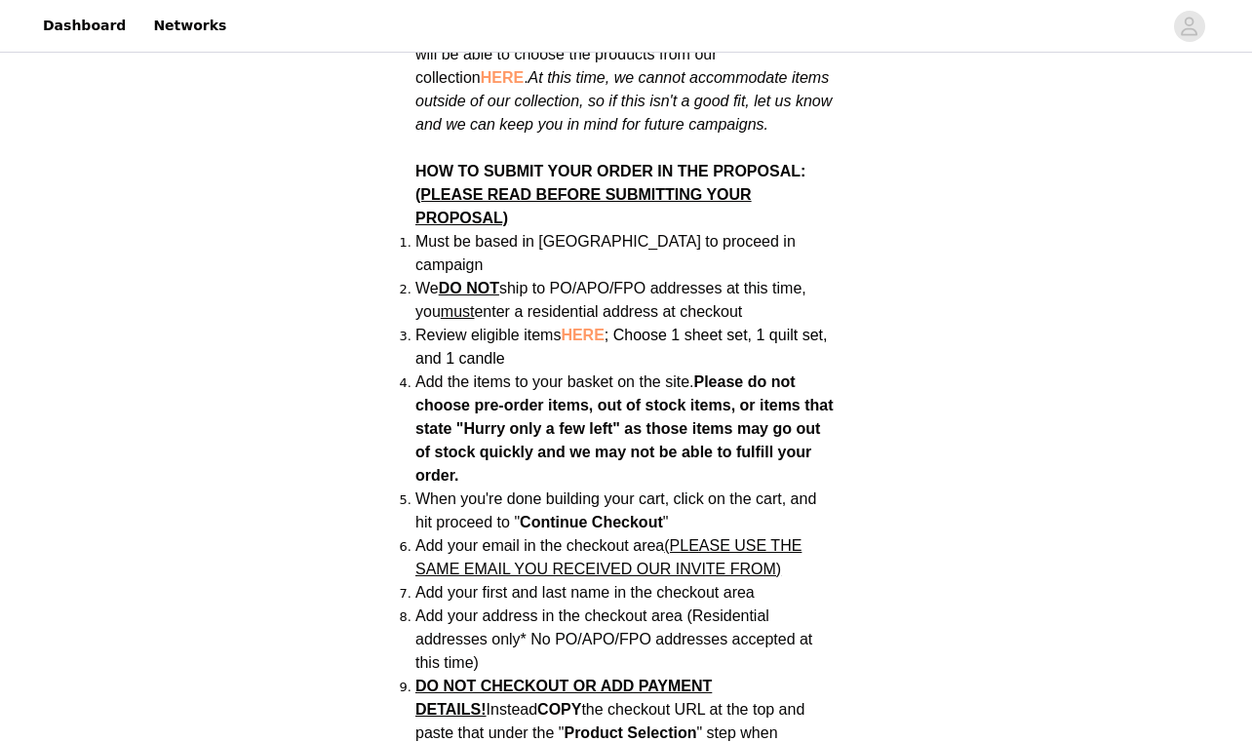
scroll to position [1288, 0]
